Goal: Task Accomplishment & Management: Use online tool/utility

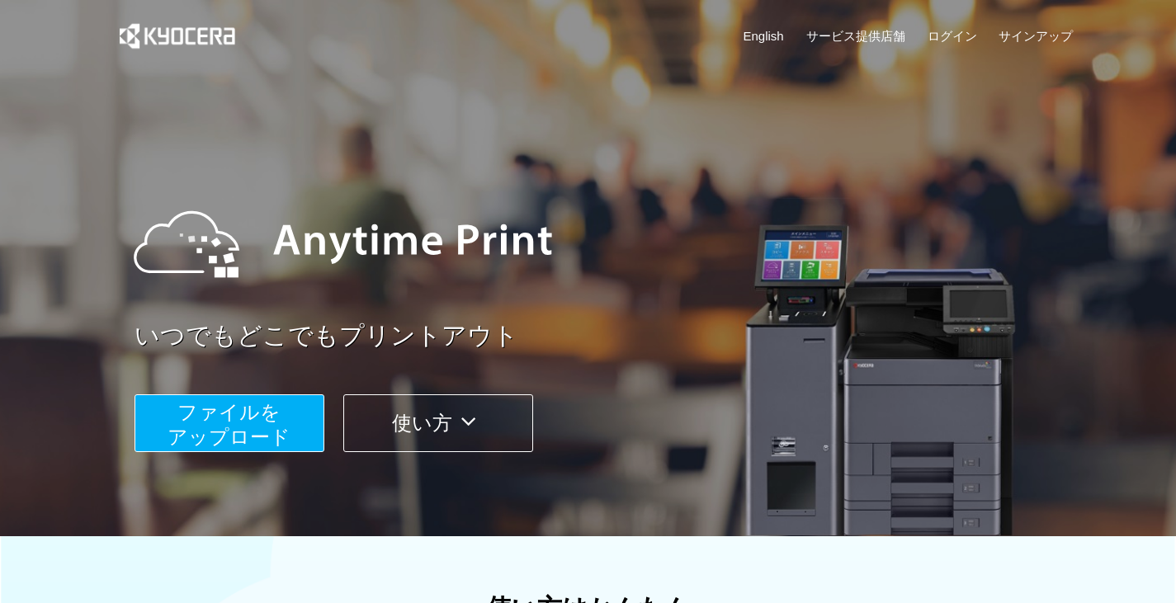
click at [255, 429] on span "ファイルを ​​アップロード" at bounding box center [228, 424] width 123 height 47
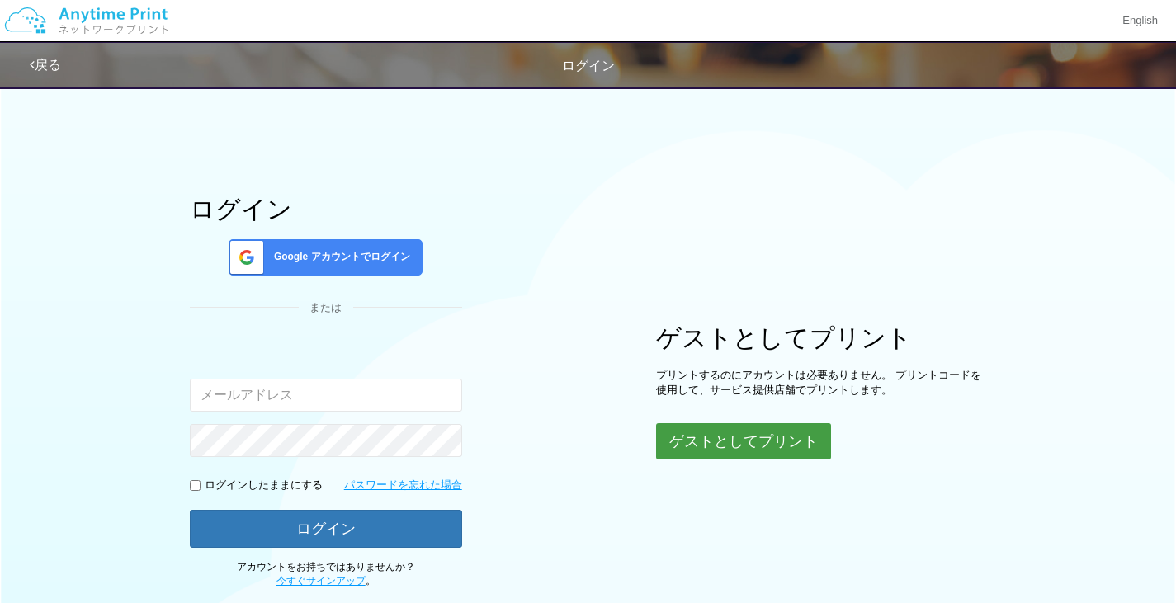
click at [757, 436] on button "ゲストとしてプリント" at bounding box center [743, 441] width 175 height 36
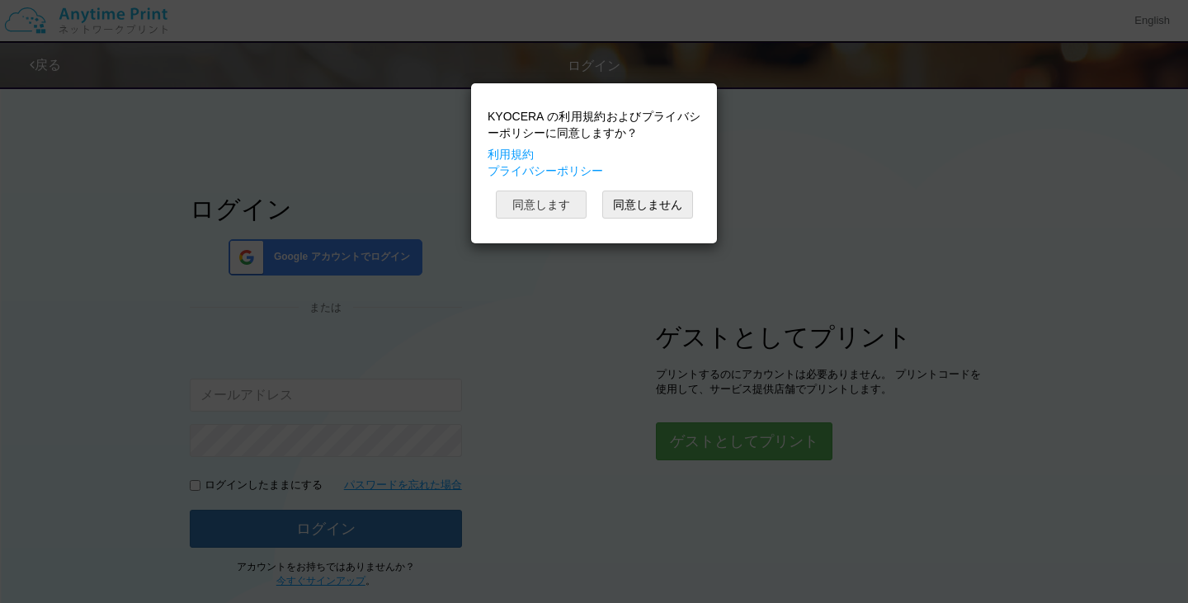
click at [539, 200] on button "同意します" at bounding box center [541, 205] width 91 height 28
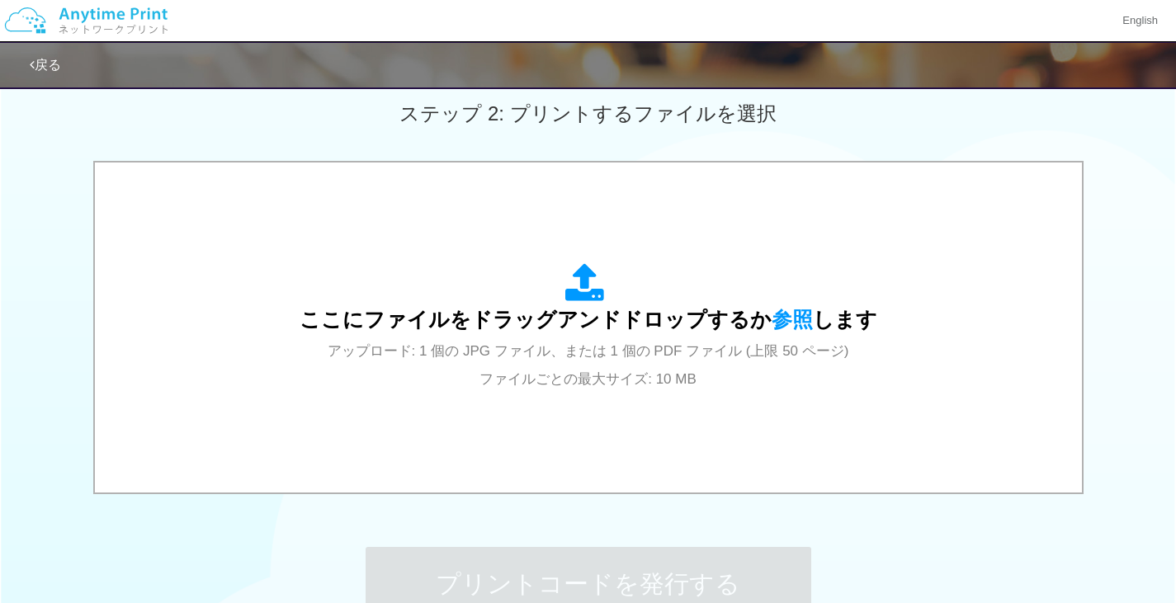
scroll to position [466, 0]
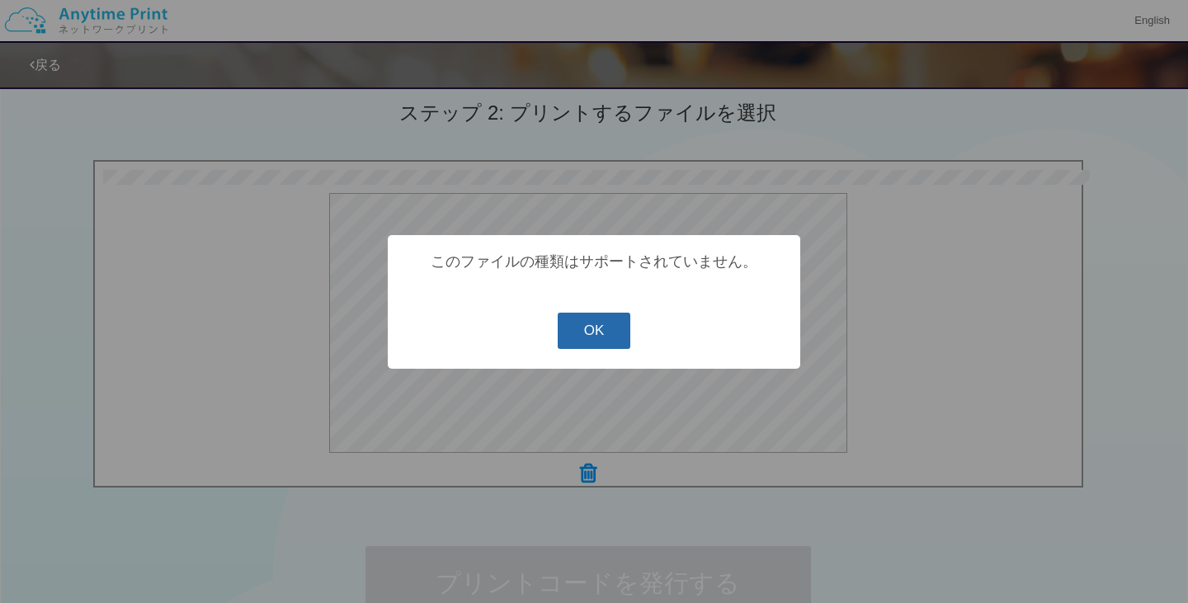
click at [598, 335] on button "OK" at bounding box center [594, 331] width 73 height 36
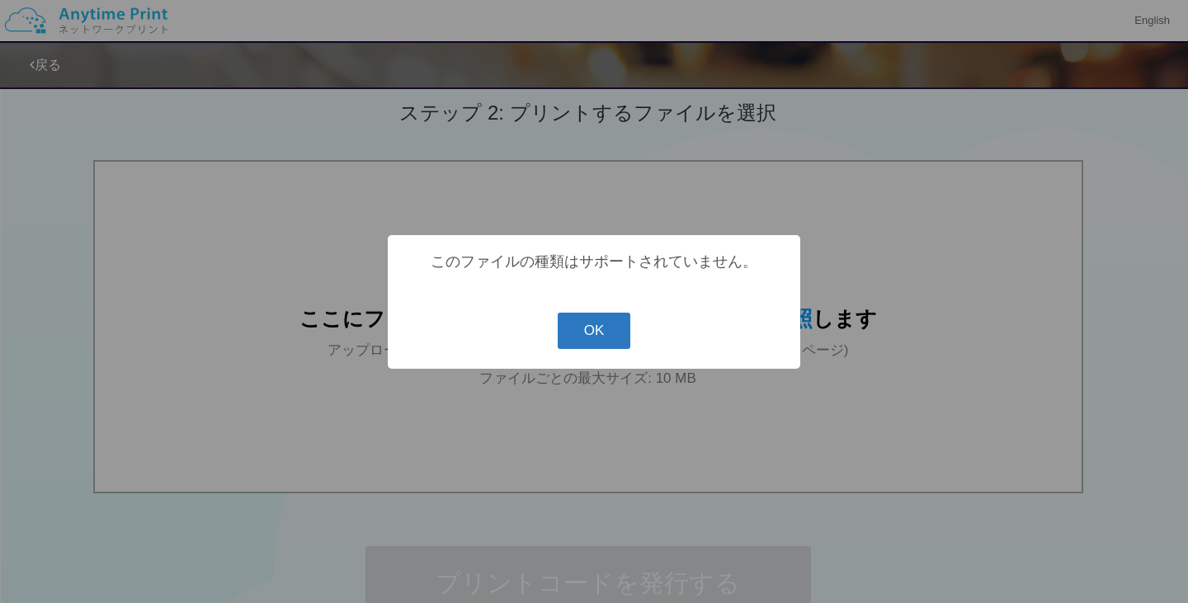
click at [571, 328] on button "OK" at bounding box center [594, 331] width 73 height 36
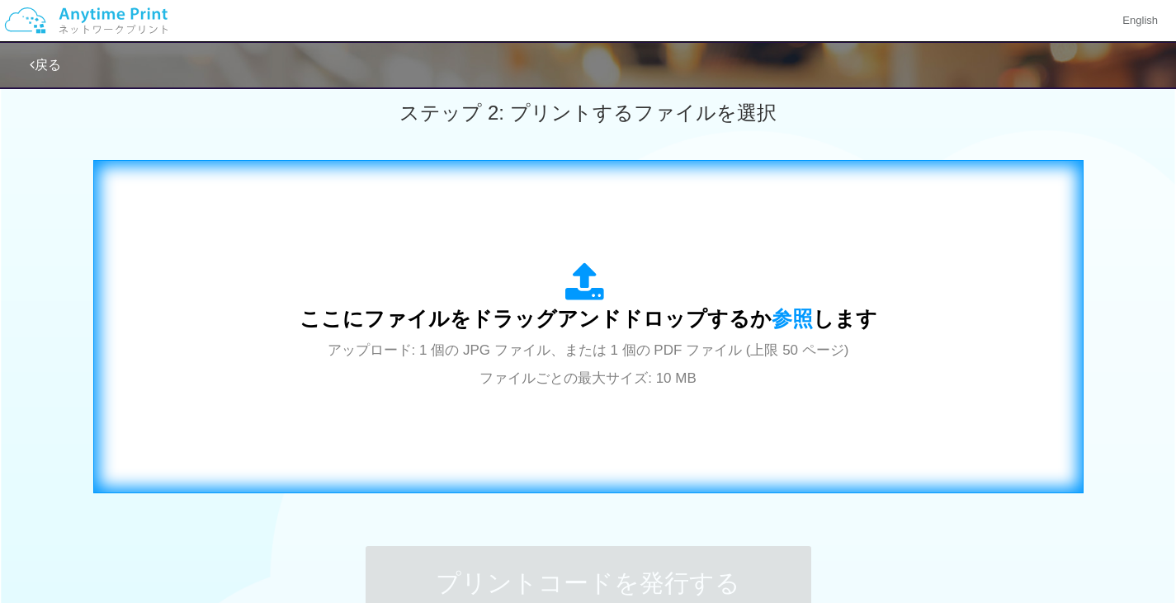
click at [584, 303] on icon at bounding box center [588, 282] width 46 height 41
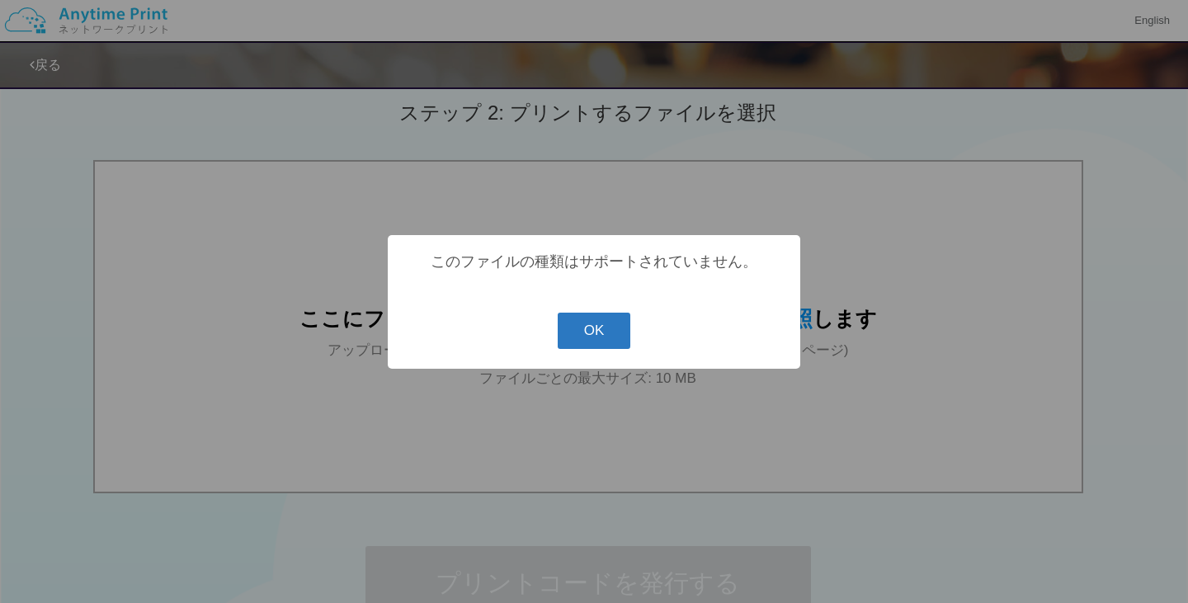
click at [598, 336] on button "OK" at bounding box center [594, 331] width 73 height 36
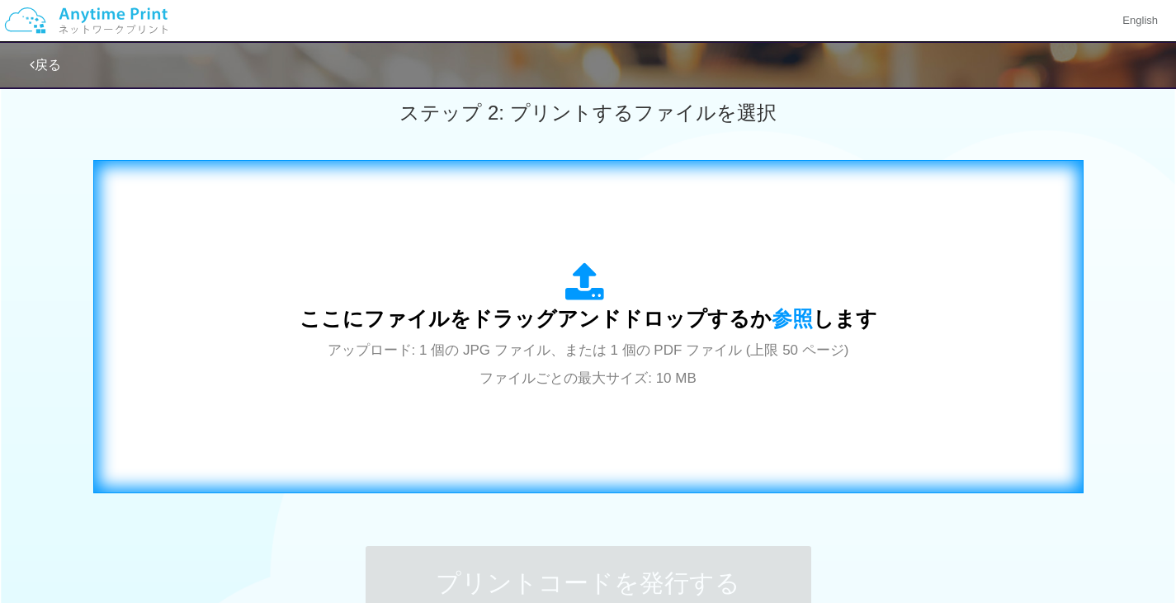
click at [998, 267] on div "ここにファイルをドラッグアンドドロップするか 参照 します アップロード: 1 個の JPG ファイル、または 1 個の PDF ファイル (上限 50 ペー…" at bounding box center [588, 326] width 955 height 299
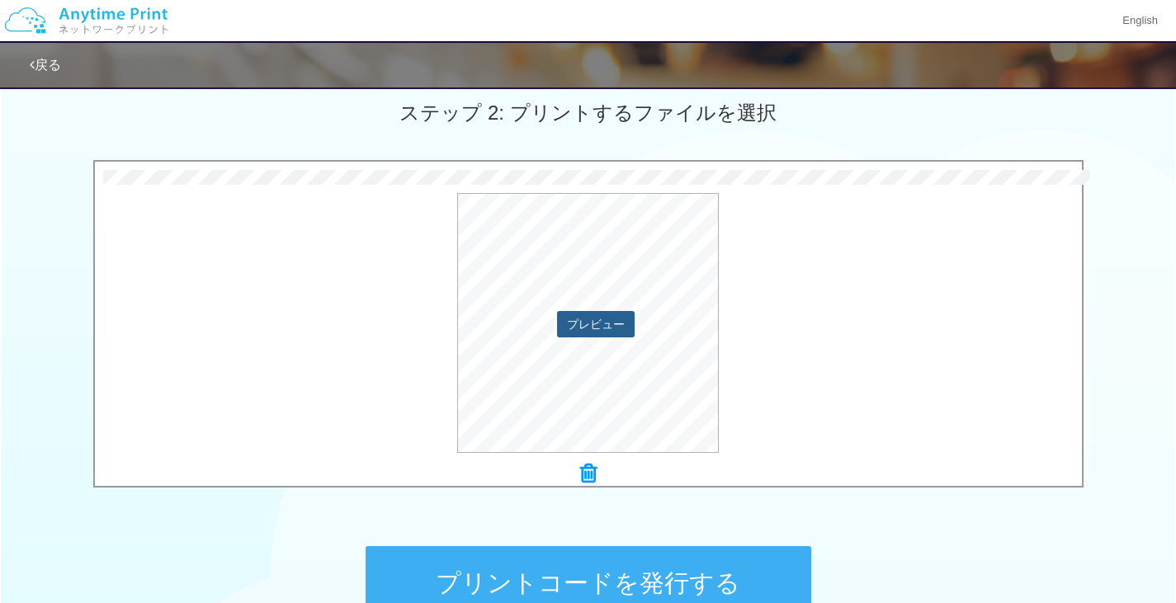
click at [599, 327] on button "プレビュー" at bounding box center [596, 324] width 78 height 26
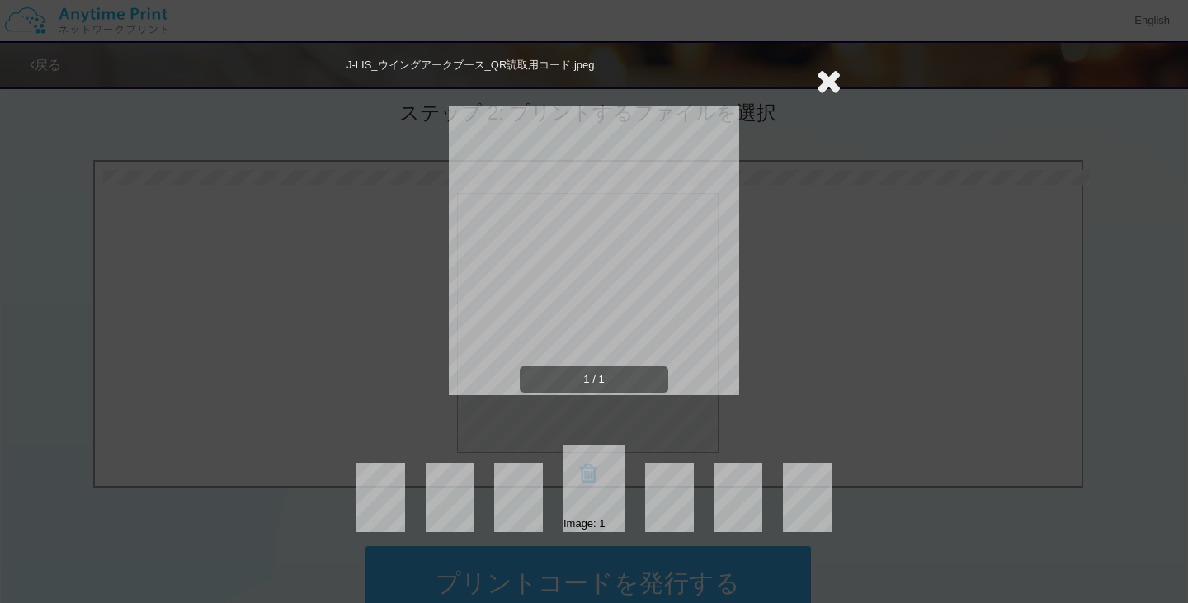
click at [832, 75] on icon at bounding box center [829, 80] width 26 height 33
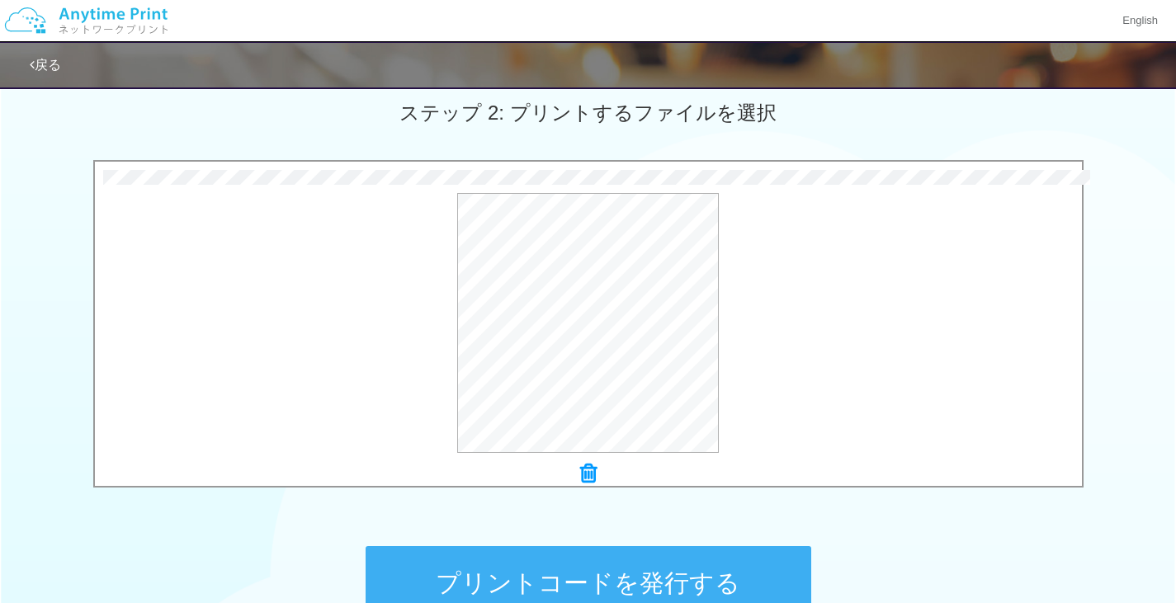
click at [1129, 436] on div "33.4 KB J-LIS_ウイングアークブース_QR読取用コード.png dropzone.dictInvalidFileType Check Error …" at bounding box center [588, 328] width 1176 height 337
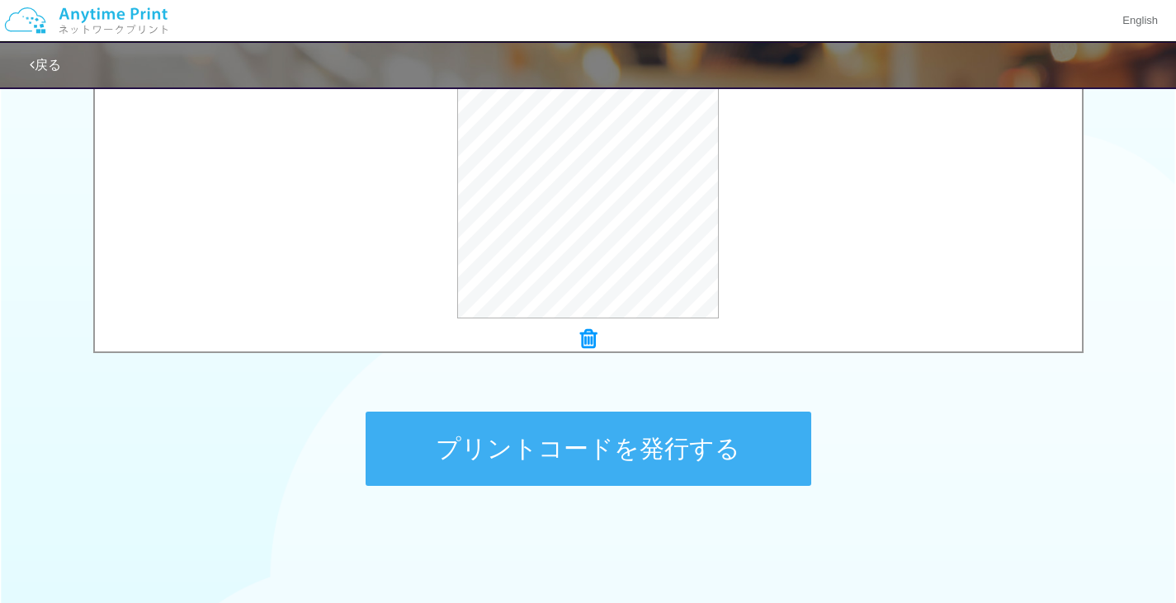
scroll to position [601, 0]
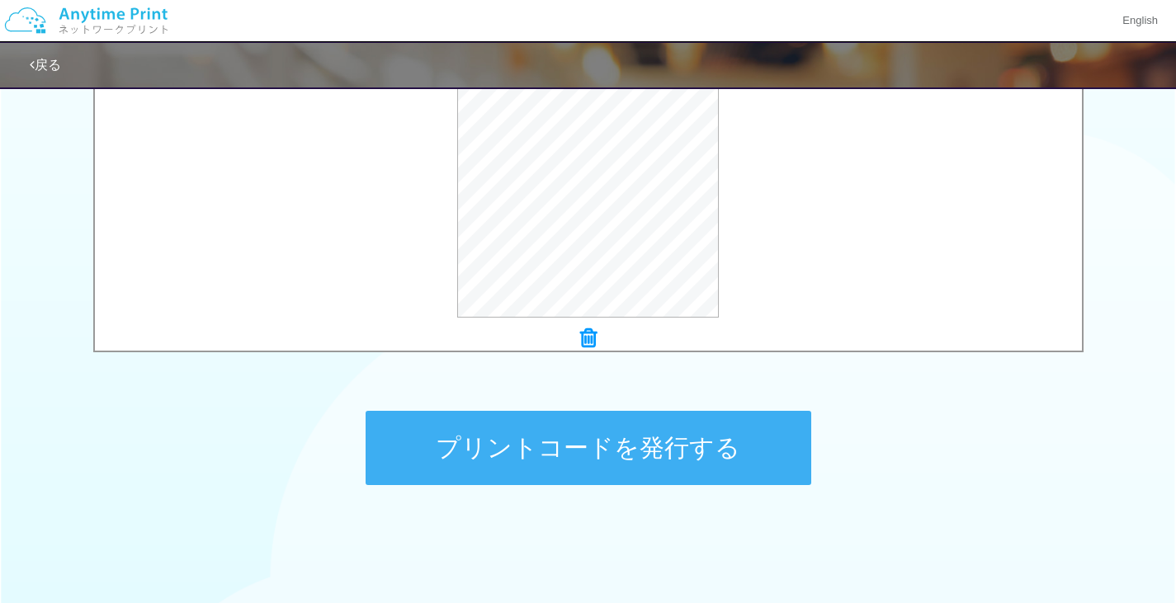
click at [646, 439] on button "プリントコードを発行する" at bounding box center [588, 448] width 446 height 74
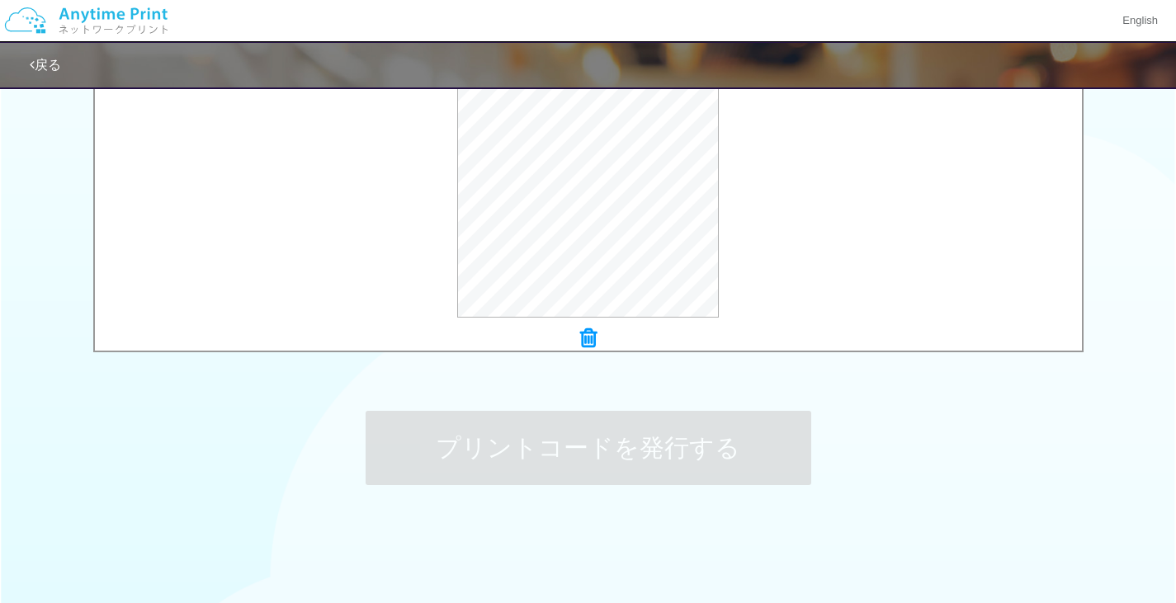
scroll to position [0, 0]
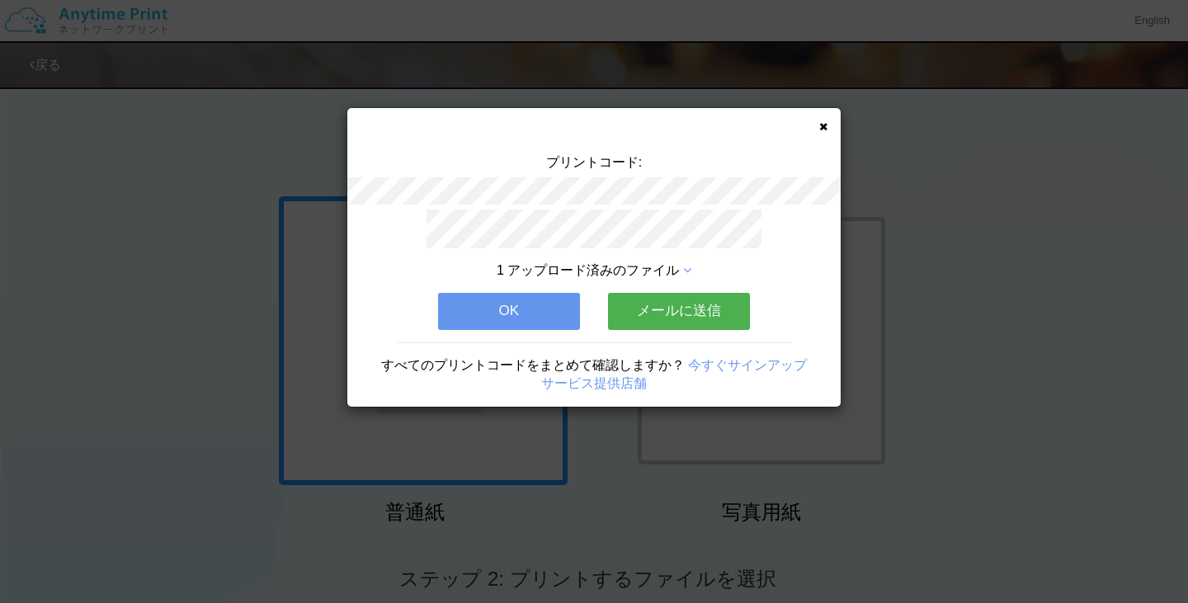
click at [519, 302] on button "OK" at bounding box center [509, 311] width 142 height 36
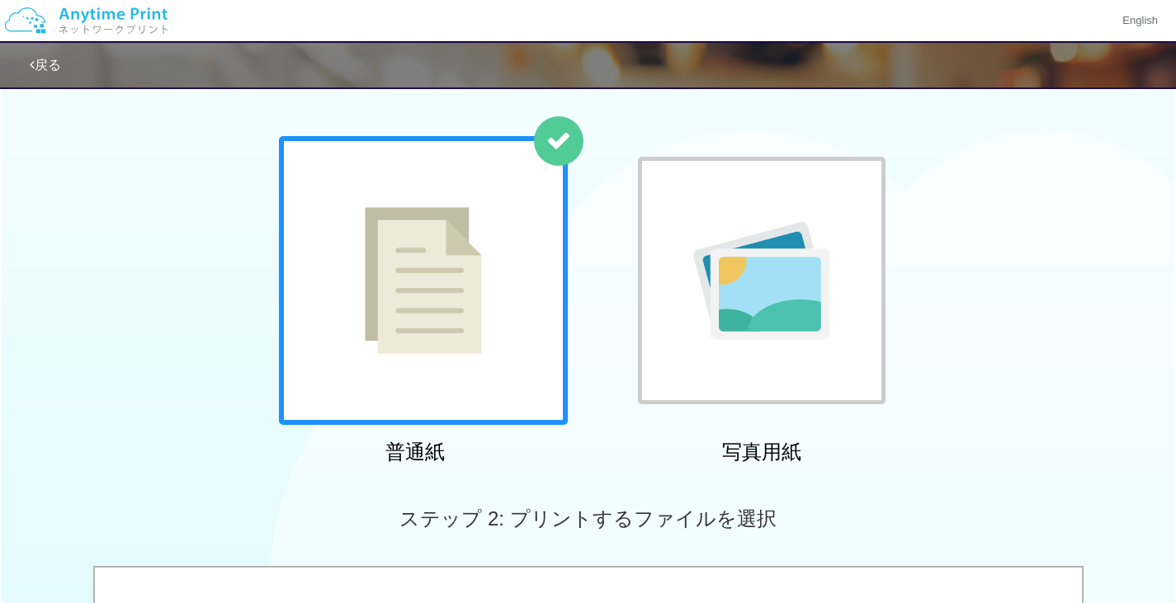
scroll to position [59, 0]
click at [32, 338] on div "普通紙 写真用紙" at bounding box center [588, 304] width 1176 height 335
